Goal: Check status

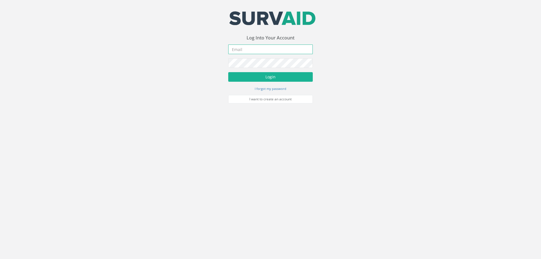
click at [257, 50] on input "email" at bounding box center [270, 49] width 84 height 10
type input "[EMAIL_ADDRESS][DOMAIN_NAME]"
click at [228, 72] on button "Login" at bounding box center [270, 77] width 84 height 10
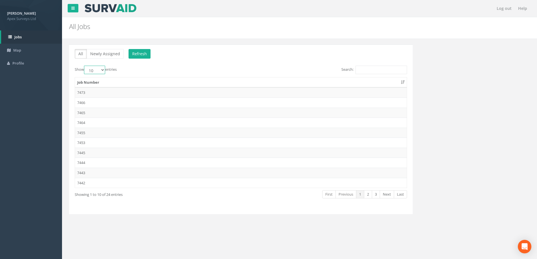
click at [102, 70] on select "10 25 50 100" at bounding box center [94, 70] width 21 height 8
select select "100"
click at [85, 66] on select "10 25 50 100" at bounding box center [94, 70] width 21 height 8
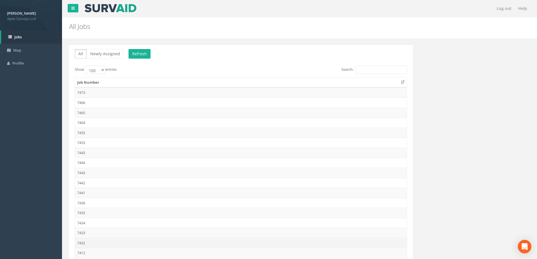
click at [80, 242] on td "7432" at bounding box center [240, 243] width 331 height 10
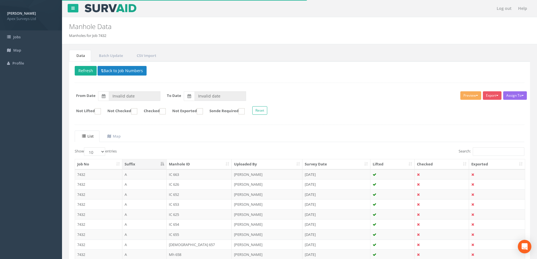
type input "[DATE]"
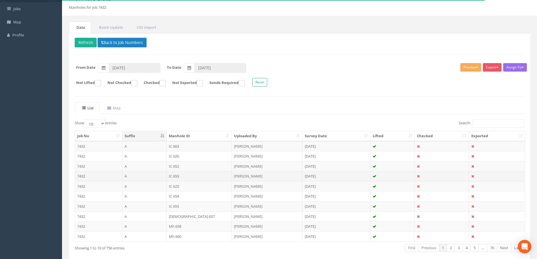
scroll to position [55, 0]
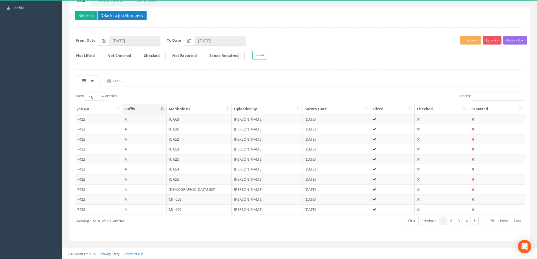
click at [318, 107] on th "Survey Date" at bounding box center [336, 109] width 68 height 10
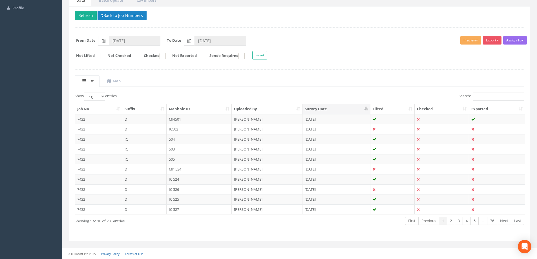
click at [319, 107] on th "Survey Date" at bounding box center [336, 109] width 68 height 10
